Goal: Task Accomplishment & Management: Manage account settings

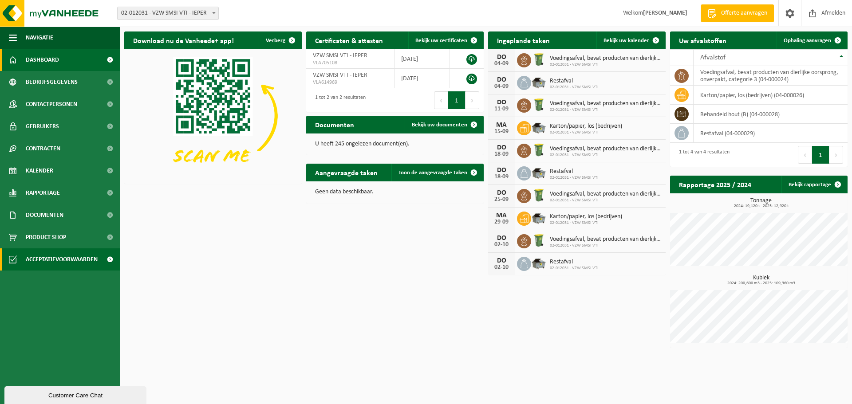
click at [54, 260] on span "Acceptatievoorwaarden" at bounding box center [62, 260] width 72 height 22
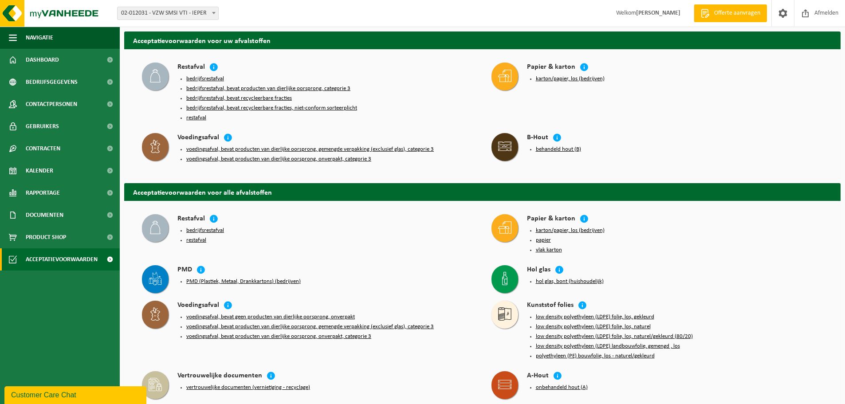
click at [636, 10] on strong "[PERSON_NAME]" at bounding box center [658, 13] width 44 height 7
click at [644, 7] on span "Welkom PETER VANTOMME" at bounding box center [649, 13] width 82 height 26
click at [782, 12] on span at bounding box center [783, 13] width 13 height 26
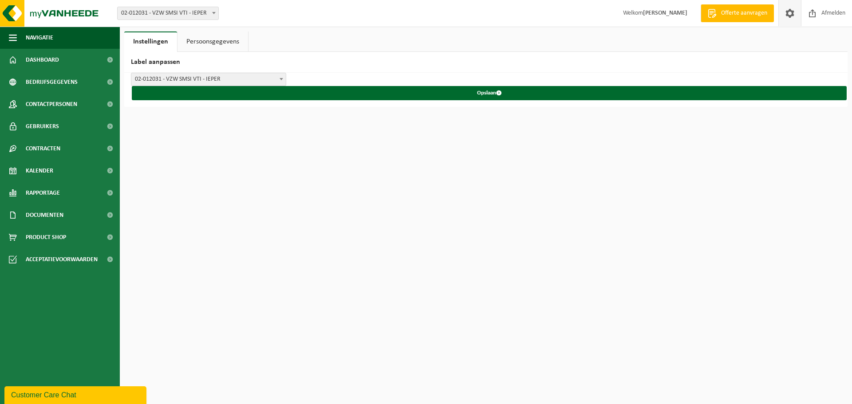
click at [226, 42] on link "Persoonsgegevens" at bounding box center [213, 42] width 71 height 20
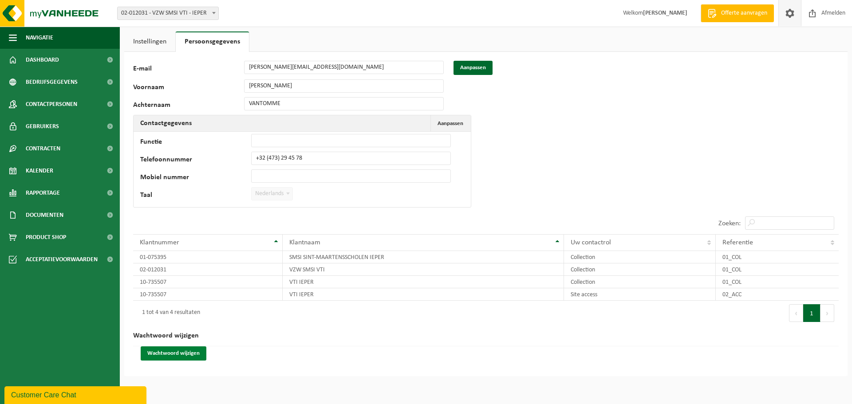
click at [187, 351] on button "Wachtwoord wijzigen" at bounding box center [174, 354] width 66 height 14
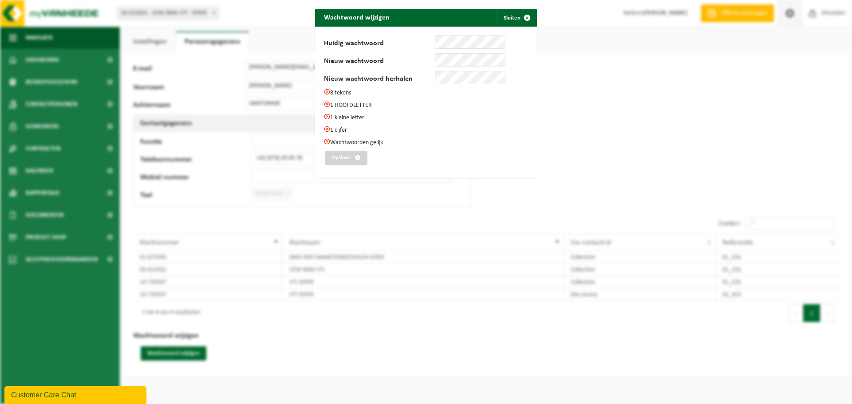
click at [572, 43] on div "Wachtwoord wijzigen Sluiten Huidig wachtwoord Nieuw wachtwoord Nieuw wachtwoord…" at bounding box center [426, 202] width 852 height 404
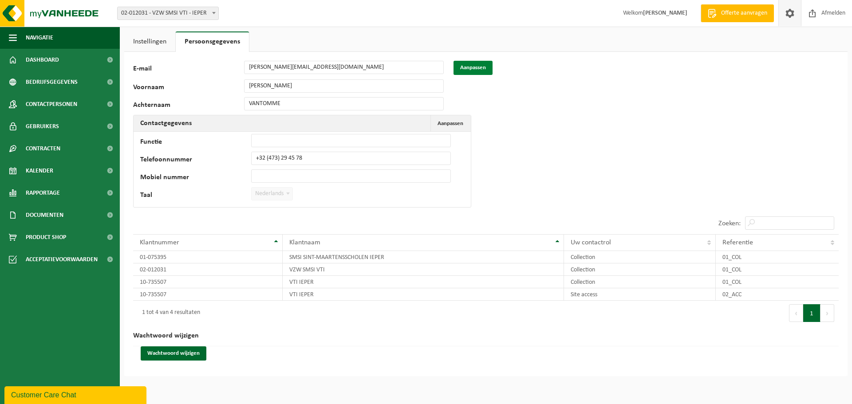
click at [478, 65] on button "Aanpassen" at bounding box center [473, 68] width 39 height 14
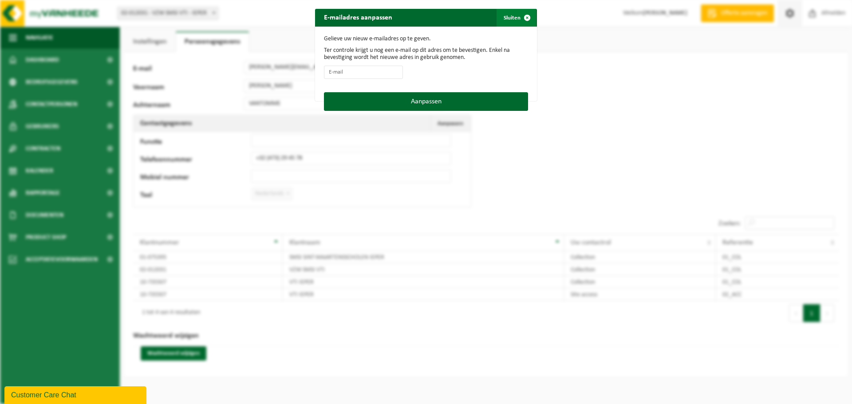
click at [526, 17] on span "button" at bounding box center [527, 18] width 18 height 18
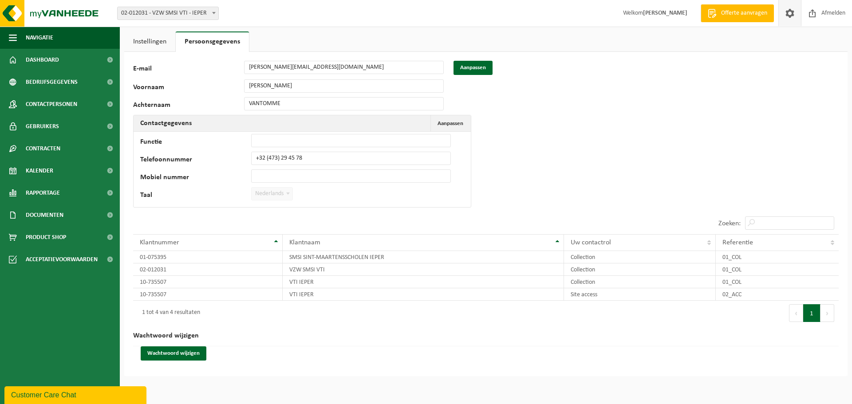
click at [603, 99] on div "2574 E-mail peter.vantomme@smsi.be Aanpassen Voornaam PETER Achternaam VANTOMME…" at bounding box center [485, 214] width 723 height 324
click at [60, 60] on link "Dashboard" at bounding box center [60, 60] width 120 height 22
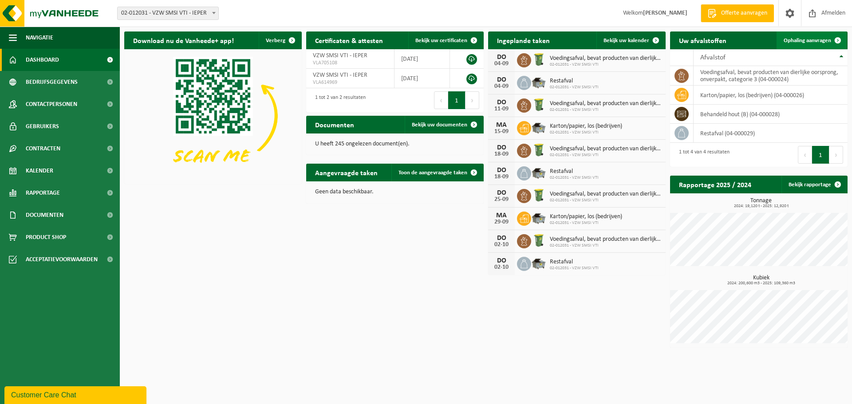
click at [810, 41] on span "Ophaling aanvragen" at bounding box center [807, 41] width 47 height 6
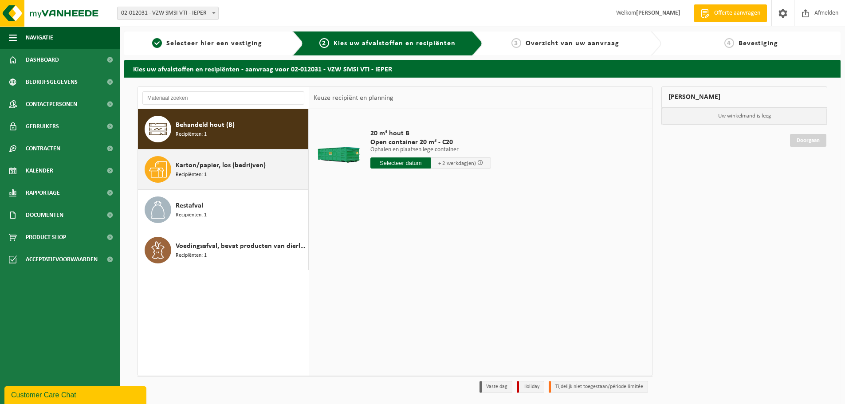
click at [194, 174] on span "Recipiënten: 1" at bounding box center [191, 175] width 31 height 8
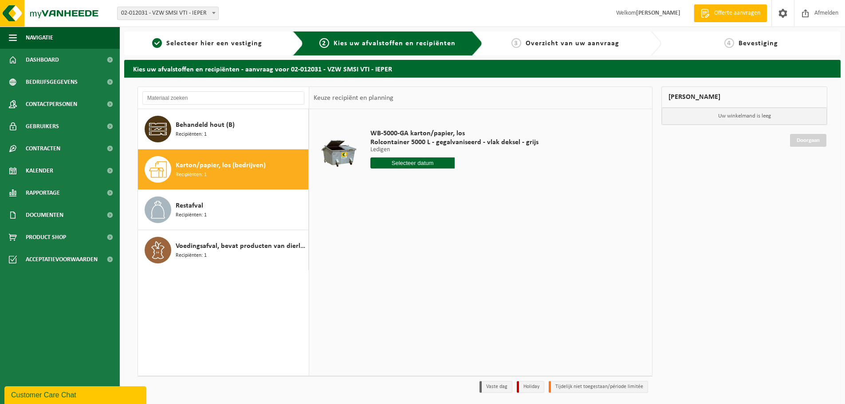
click at [422, 163] on input "text" at bounding box center [413, 163] width 84 height 11
click at [381, 227] on div "8" at bounding box center [379, 228] width 16 height 14
type input "Van [DATE]"
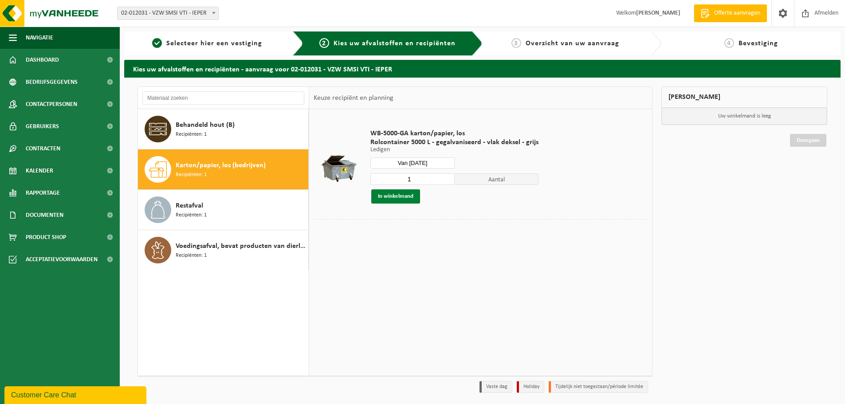
click at [399, 197] on button "In winkelmand" at bounding box center [395, 196] width 49 height 14
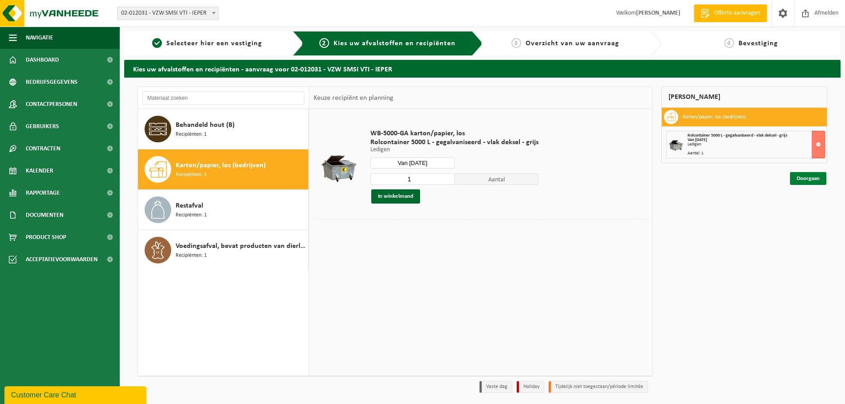
click at [809, 176] on link "Doorgaan" at bounding box center [808, 178] width 36 height 13
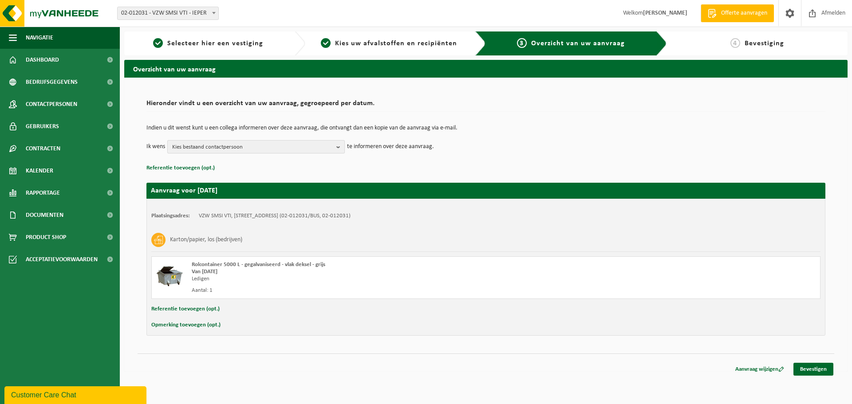
click at [339, 146] on b "button" at bounding box center [340, 147] width 8 height 12
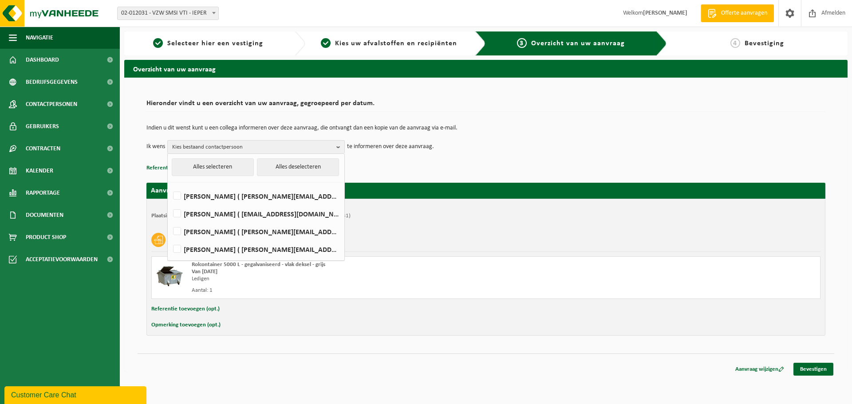
click at [492, 156] on div "Indien u dit wenst kunt u een collega informeren over deze aanvraag, die ontvan…" at bounding box center [485, 139] width 679 height 46
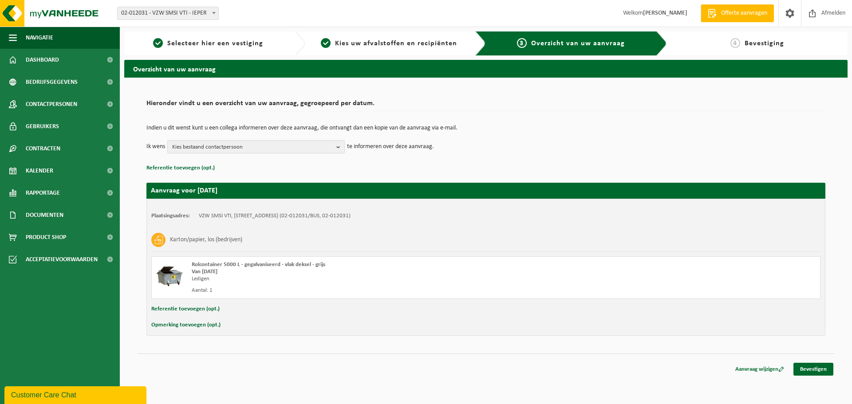
click at [667, 16] on strong "[PERSON_NAME]" at bounding box center [665, 13] width 44 height 7
click at [668, 12] on strong "[PERSON_NAME]" at bounding box center [665, 13] width 44 height 7
click at [639, 105] on h2 "Hieronder vindt u een overzicht van uw aanvraag, gegroepeerd per datum." at bounding box center [485, 106] width 679 height 12
click at [218, 148] on span "Kies bestaand contactpersoon" at bounding box center [252, 147] width 161 height 13
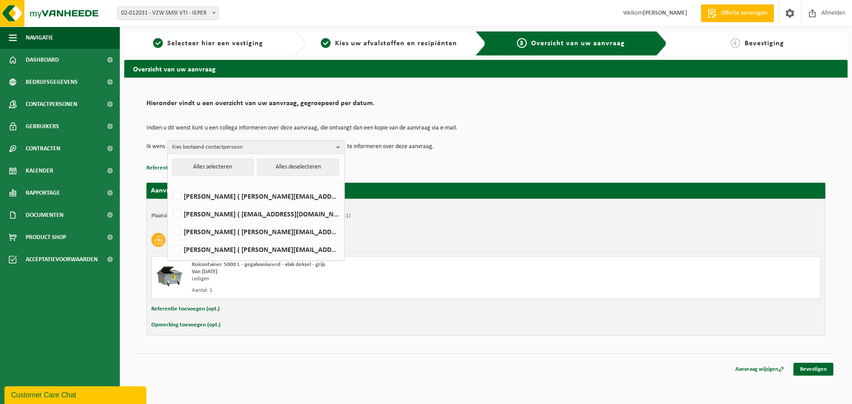
click at [463, 153] on td "Ik wens Kies bestaand contactpersoon Alles selecteren Alles deselecteren NATHAL…" at bounding box center [485, 146] width 679 height 13
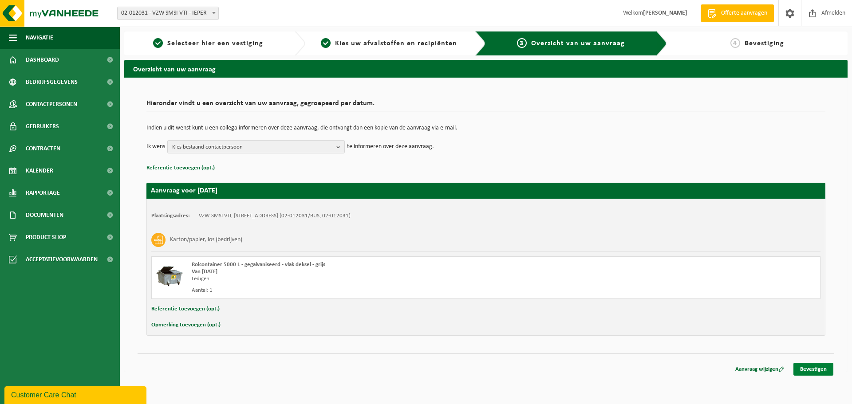
click at [809, 369] on link "Bevestigen" at bounding box center [813, 369] width 40 height 13
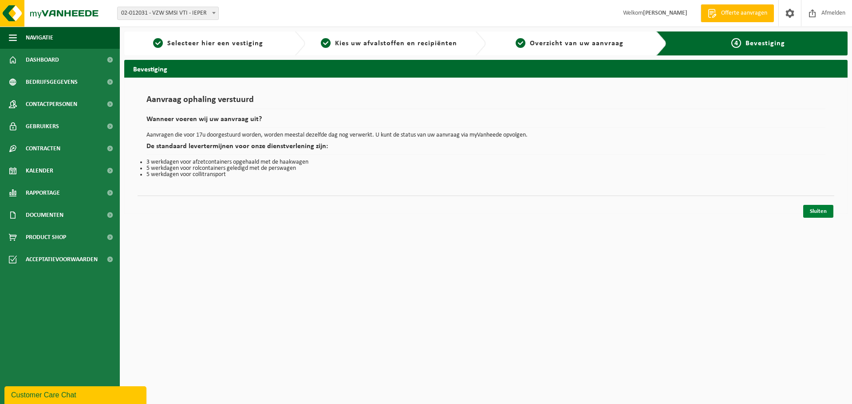
click at [809, 212] on link "Sluiten" at bounding box center [818, 211] width 30 height 13
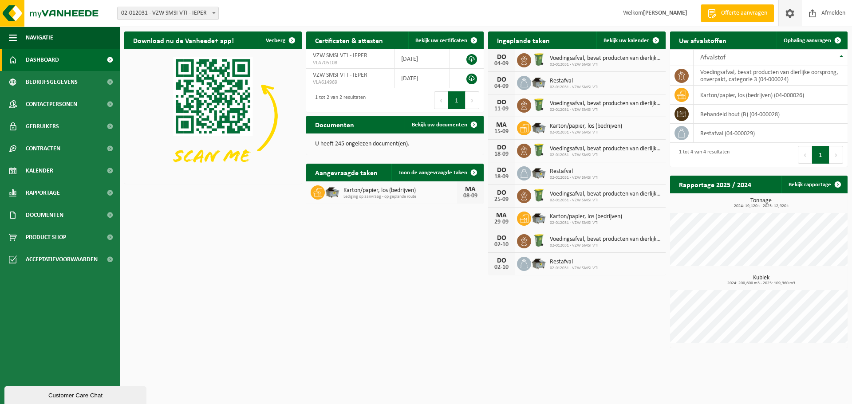
click at [789, 12] on span at bounding box center [789, 13] width 13 height 26
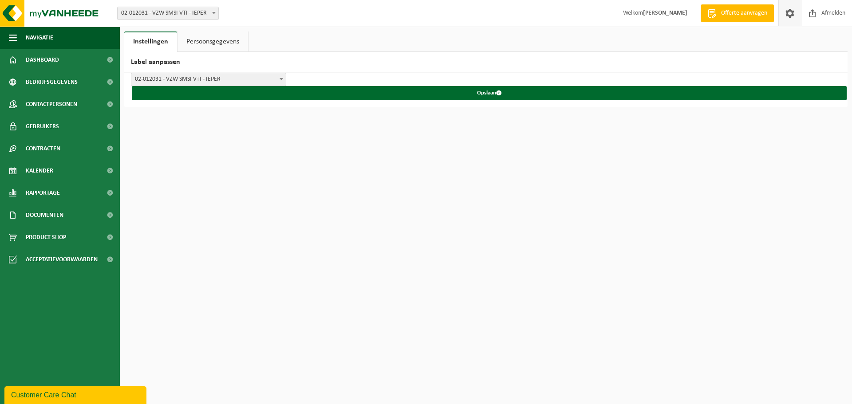
click at [215, 39] on link "Persoonsgegevens" at bounding box center [213, 42] width 71 height 20
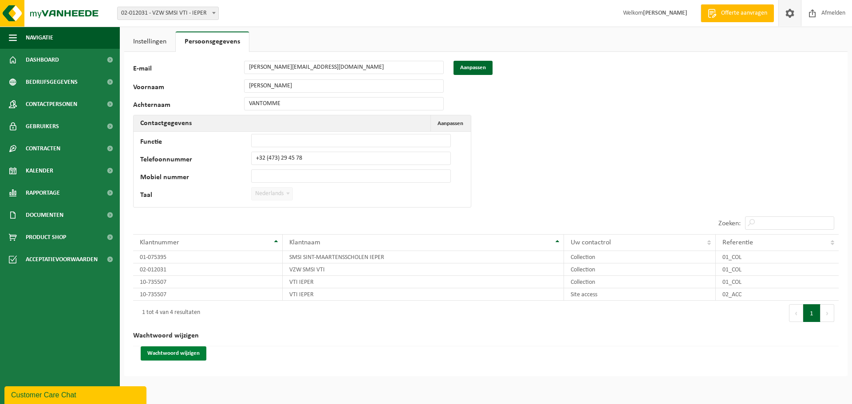
click at [174, 351] on button "Wachtwoord wijzigen" at bounding box center [174, 354] width 66 height 14
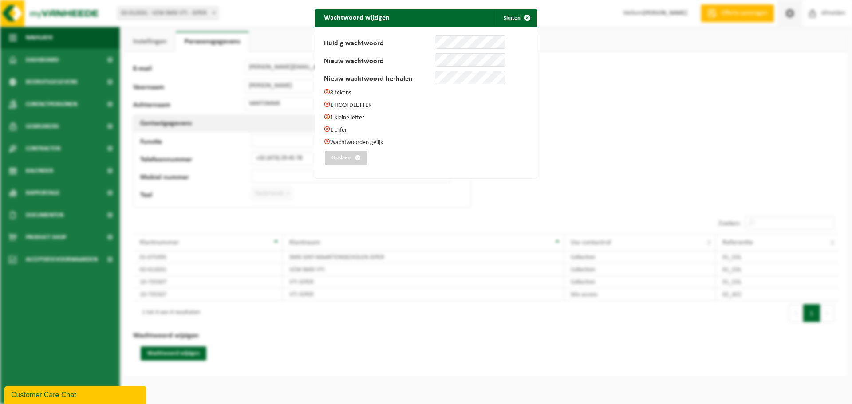
click at [629, 94] on div "Wachtwoord wijzigen Sluiten Huidig wachtwoord Nieuw wachtwoord Nieuw wachtwoord…" at bounding box center [426, 202] width 852 height 404
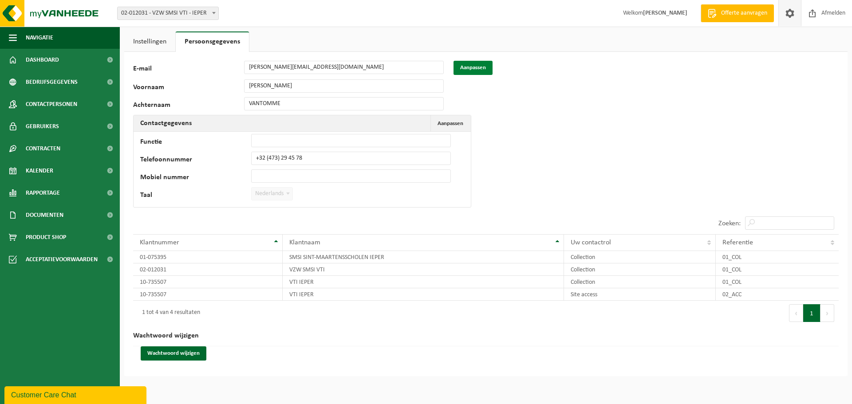
click at [481, 68] on button "Aanpassen" at bounding box center [473, 68] width 39 height 14
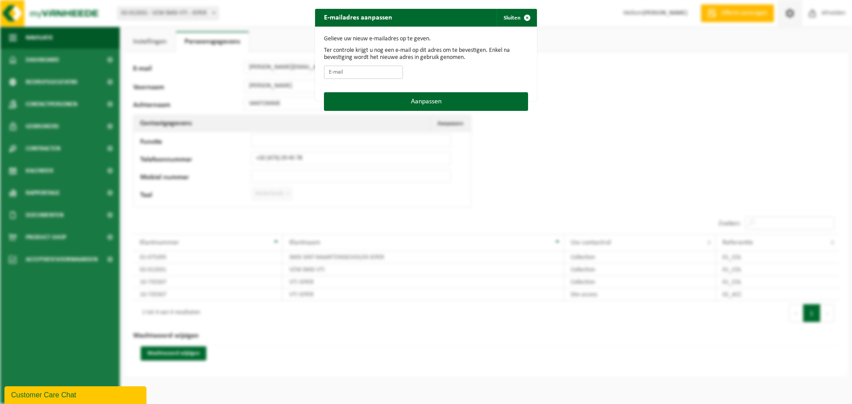
click at [372, 71] on input "E-mail" at bounding box center [363, 72] width 79 height 13
type input "[PERSON_NAME][EMAIL_ADDRESS][DOMAIN_NAME]"
click at [511, 19] on button "Sluiten" at bounding box center [516, 18] width 39 height 18
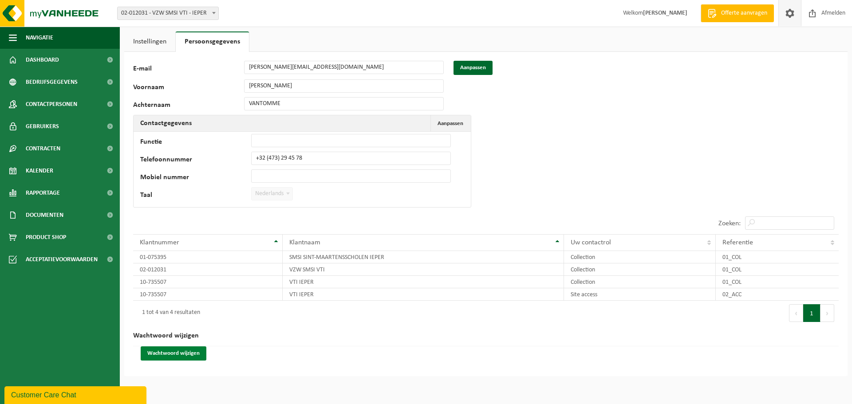
click at [175, 355] on button "Wachtwoord wijzigen" at bounding box center [174, 354] width 66 height 14
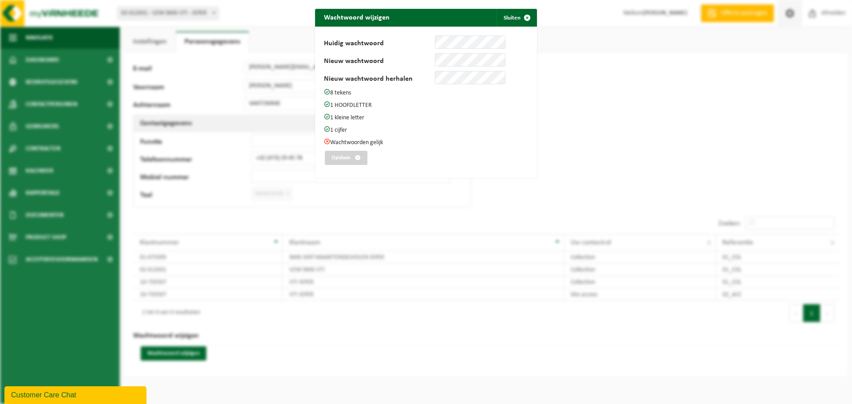
click at [647, 95] on div "Wachtwoord wijzigen Sluiten Huidig wachtwoord Nieuw wachtwoord Nieuw wachtwoord…" at bounding box center [426, 202] width 852 height 404
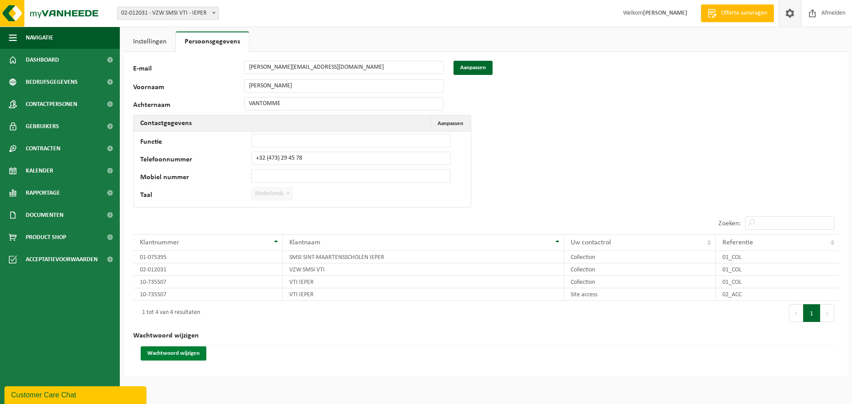
click at [170, 354] on button "Wachtwoord wijzigen" at bounding box center [174, 354] width 66 height 14
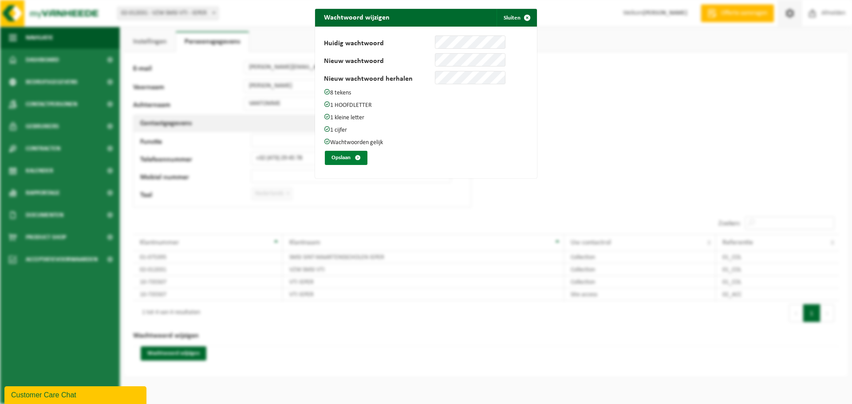
click at [346, 157] on button "Opslaan" at bounding box center [346, 158] width 43 height 14
